Goal: Information Seeking & Learning: Learn about a topic

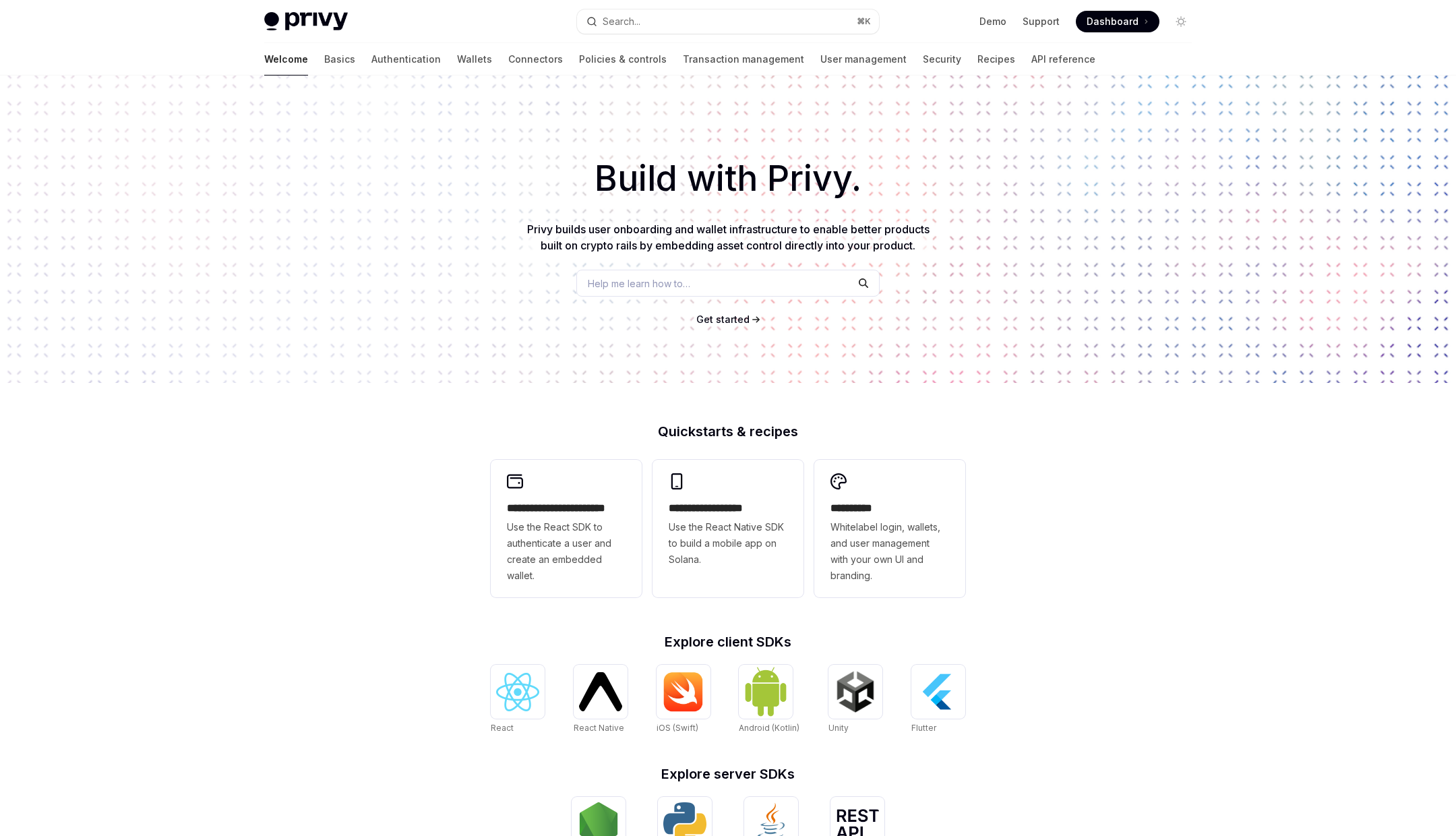
click at [327, 35] on div "Privy Docs home page Search... ⌘ K Demo Support Dashboard Dashboard Search..." at bounding box center [728, 21] width 928 height 43
click at [332, 23] on img at bounding box center [306, 21] width 84 height 19
click at [324, 71] on link "Basics" at bounding box center [339, 59] width 31 height 32
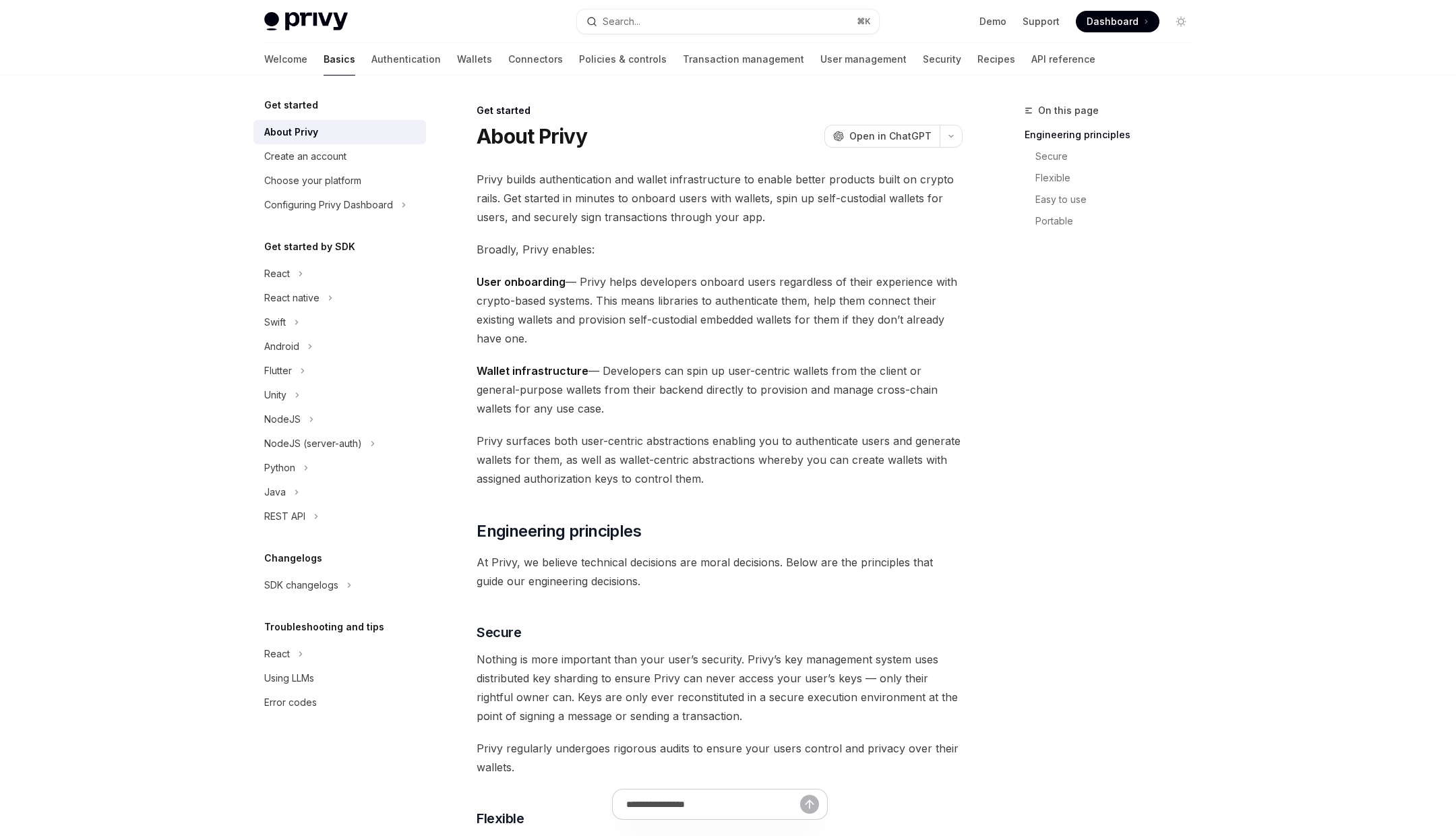
click at [356, 258] on div "Get started by SDK React React native Swift Android Flutter Unity NodeJS NodeJS…" at bounding box center [340, 384] width 173 height 290
click at [356, 273] on div "React" at bounding box center [340, 273] width 173 height 24
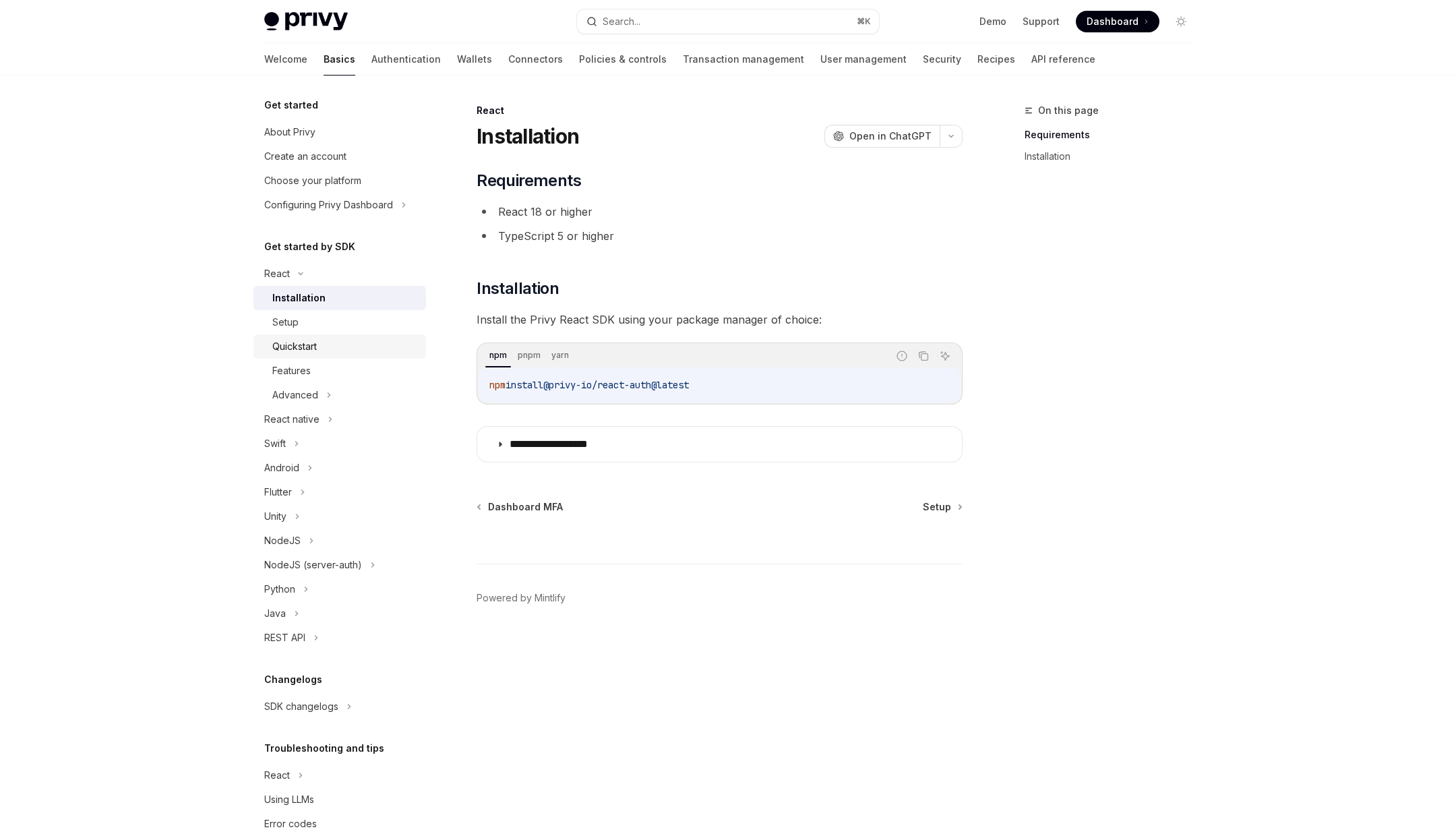
click at [366, 347] on div "Quickstart" at bounding box center [345, 346] width 146 height 16
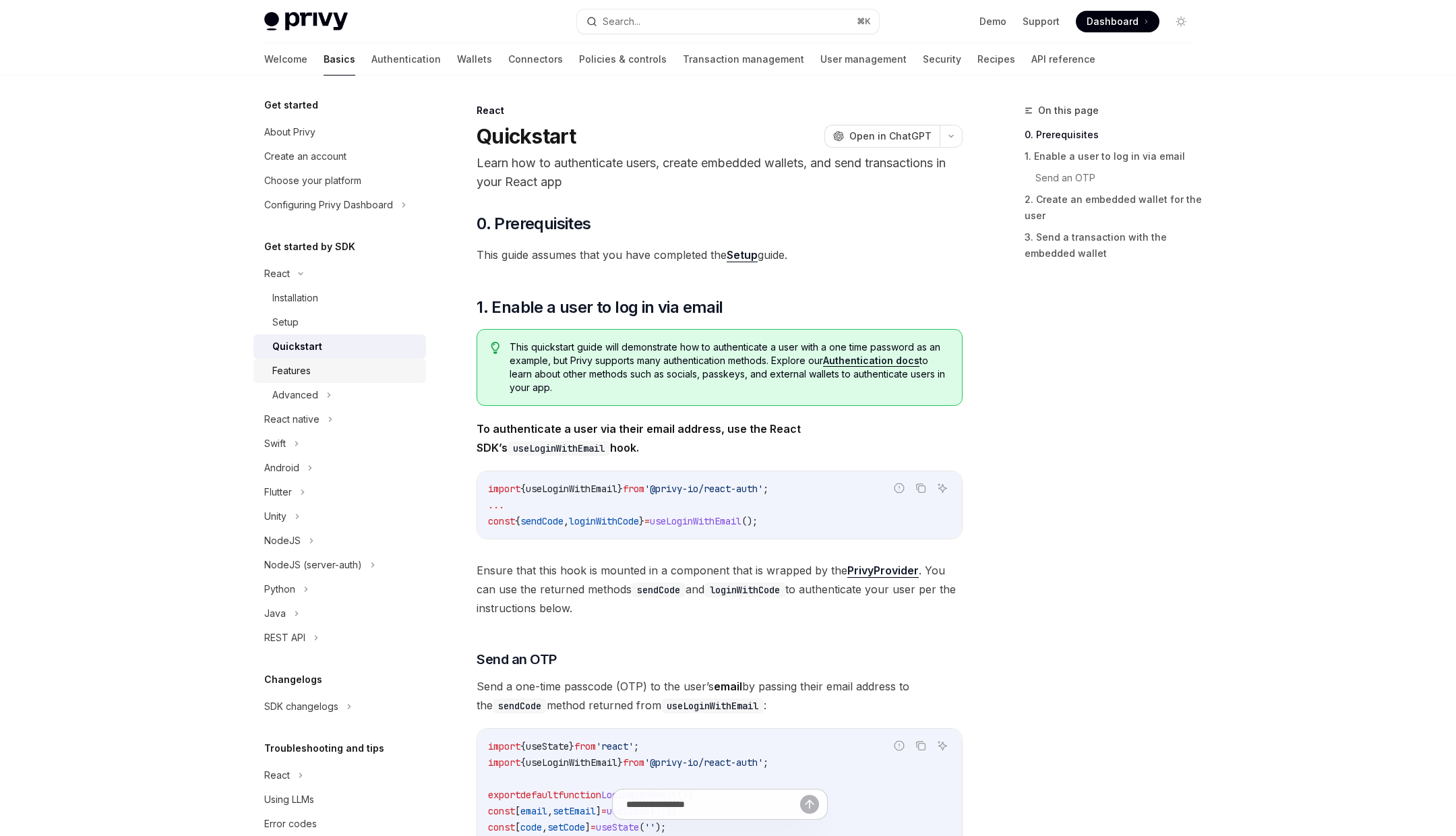
click at [366, 375] on div "Features" at bounding box center [345, 370] width 146 height 16
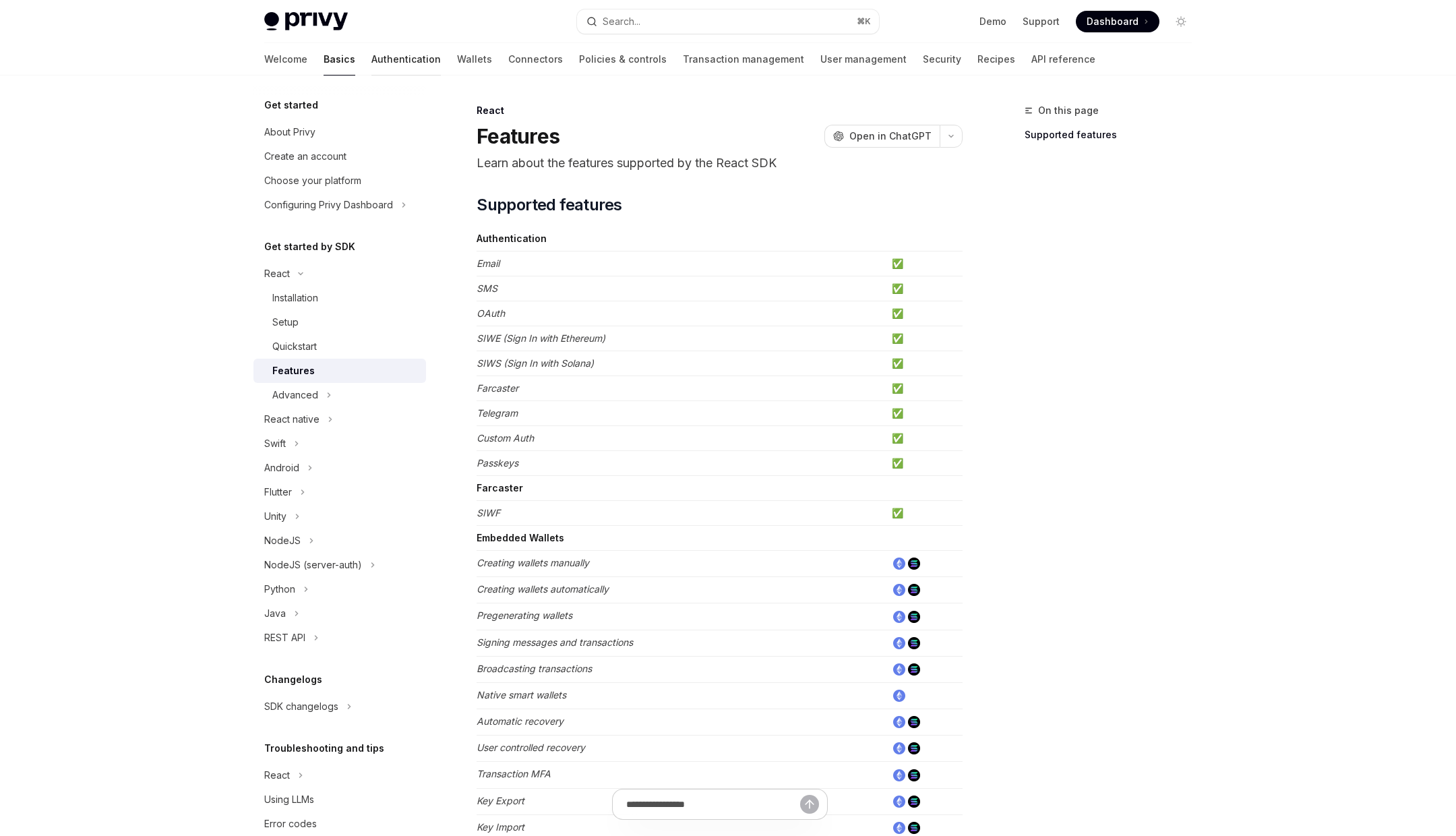
click at [371, 66] on link "Authentication" at bounding box center [406, 59] width 69 height 32
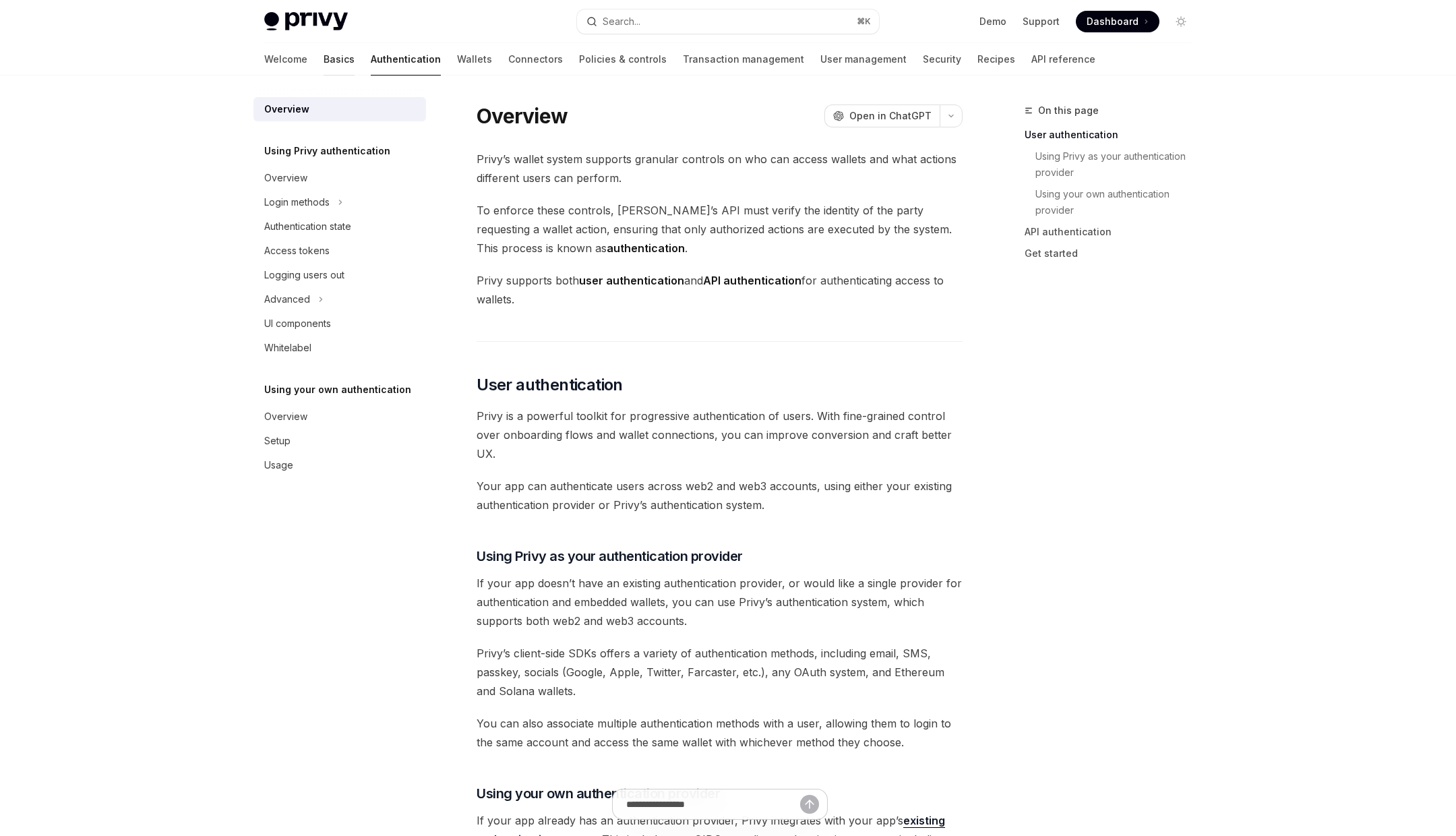
click at [324, 66] on link "Basics" at bounding box center [339, 59] width 31 height 32
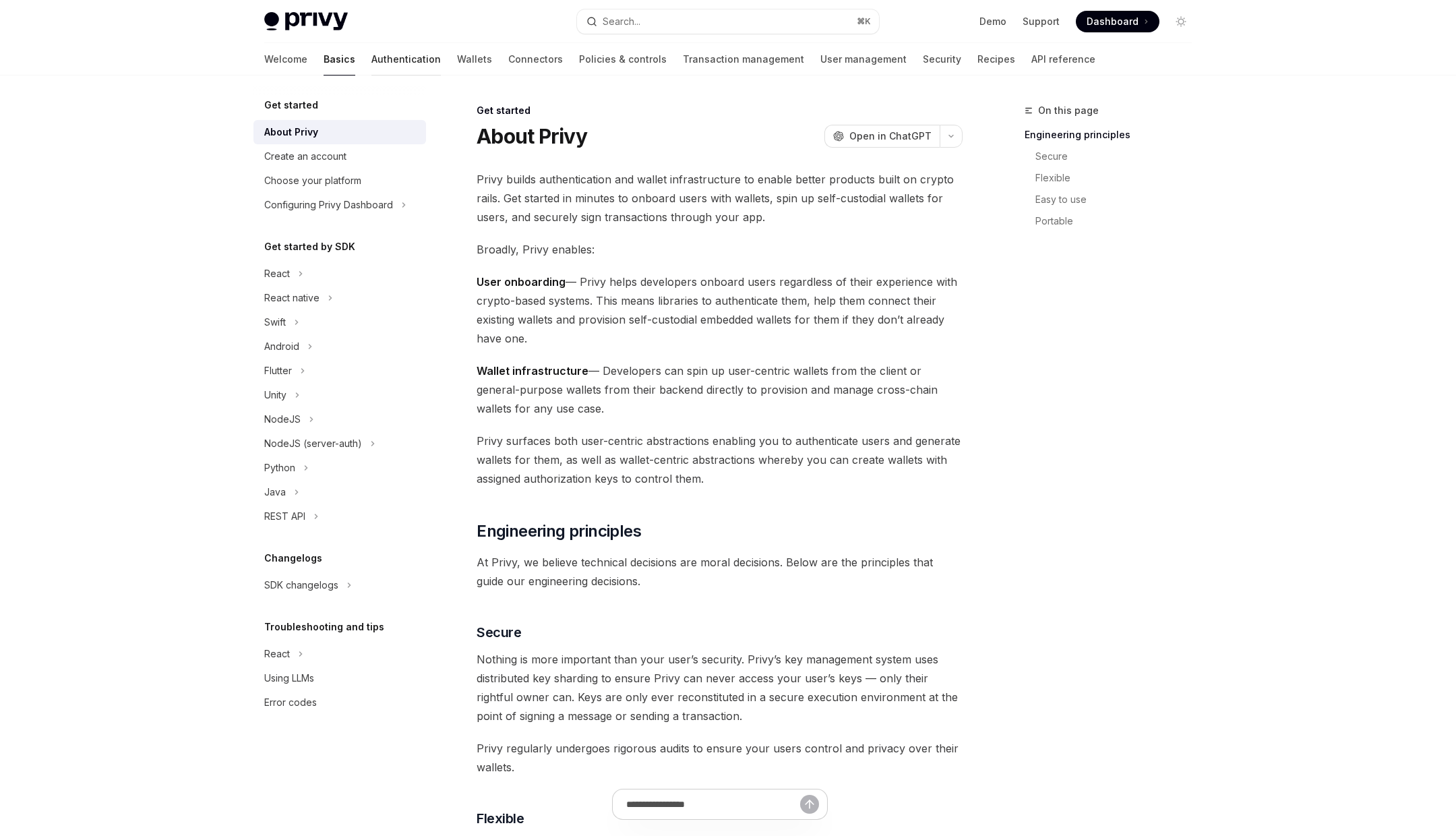
click at [371, 49] on link "Authentication" at bounding box center [406, 59] width 69 height 32
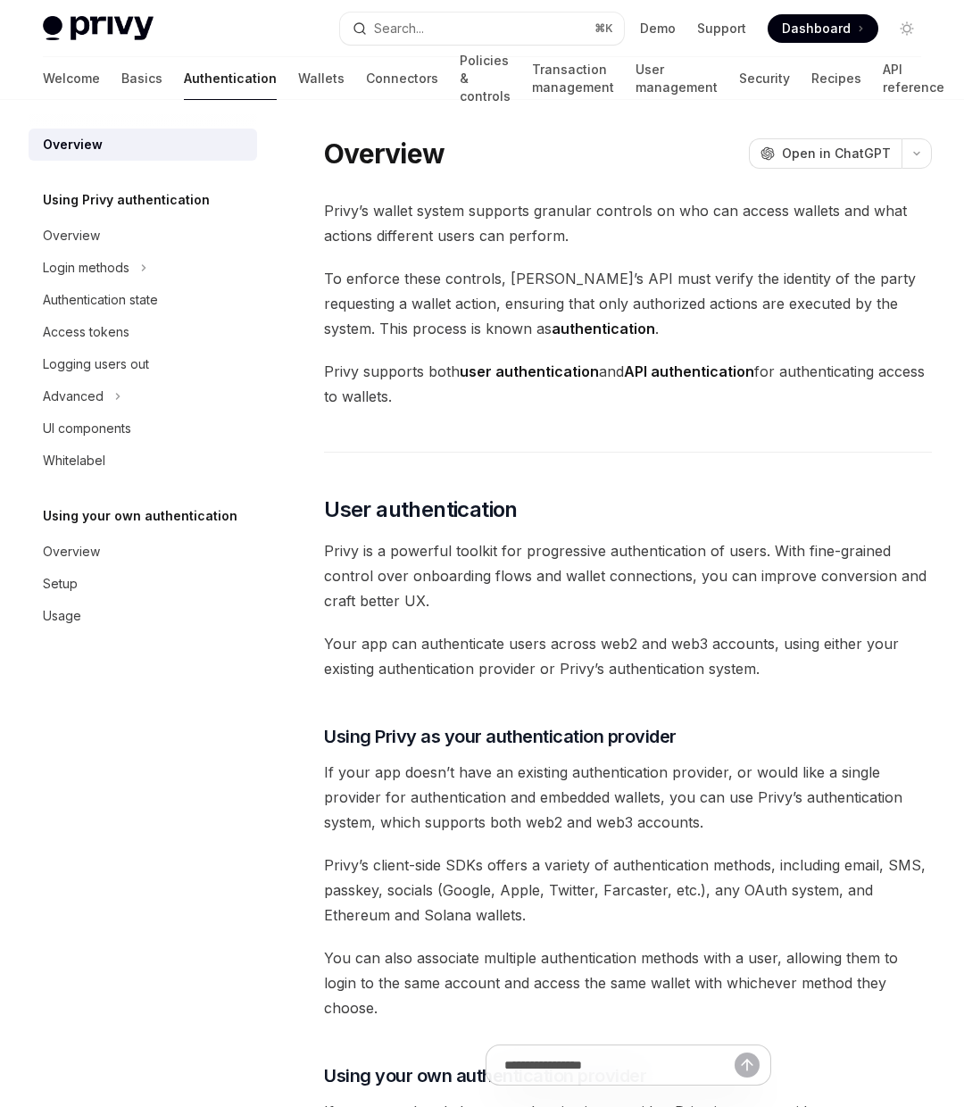
type textarea "*"
